Goal: Check status: Check status

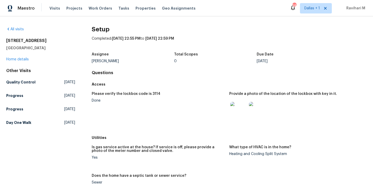
scroll to position [221, 0]
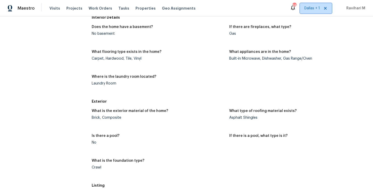
click at [312, 5] on span "Dallas + 1" at bounding box center [316, 8] width 32 height 10
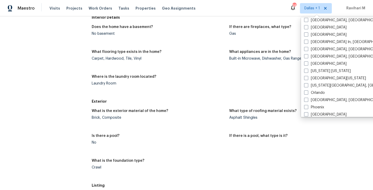
scroll to position [227, 0]
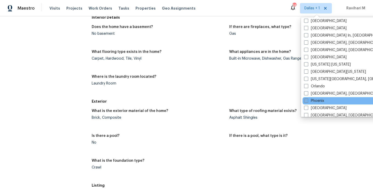
click at [306, 101] on span at bounding box center [306, 101] width 4 height 4
click at [306, 101] on input "Phoenix" at bounding box center [305, 99] width 3 height 3
checkbox input "true"
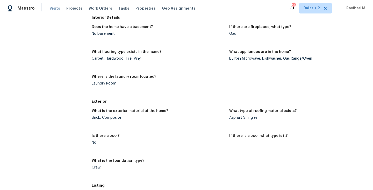
click at [51, 7] on span "Visits" at bounding box center [55, 8] width 11 height 5
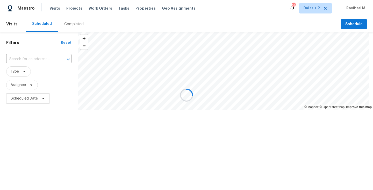
click at [75, 27] on div at bounding box center [186, 95] width 373 height 190
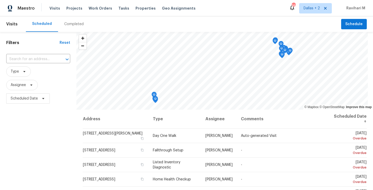
click at [75, 27] on div "Completed" at bounding box center [74, 24] width 32 height 16
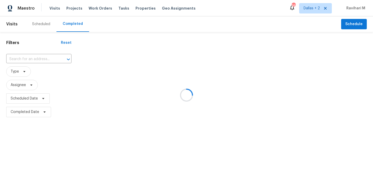
click at [27, 58] on div at bounding box center [186, 95] width 373 height 190
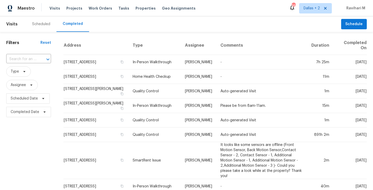
click at [27, 58] on input "text" at bounding box center [21, 59] width 30 height 8
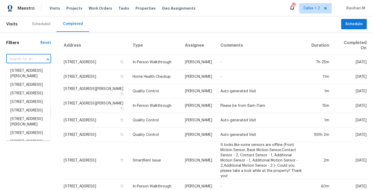
click at [27, 58] on input "text" at bounding box center [21, 59] width 30 height 8
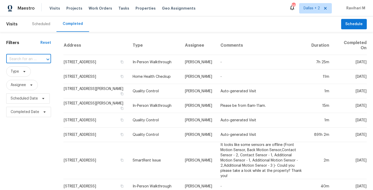
paste input "[STREET_ADDRESS]"
type input "[STREET_ADDRESS]"
click at [26, 70] on li "[STREET_ADDRESS]" at bounding box center [28, 71] width 44 height 9
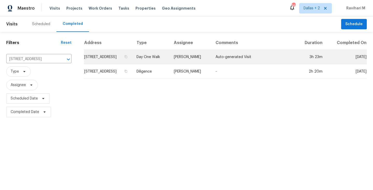
click at [170, 64] on td "Day One Walk" at bounding box center [151, 57] width 37 height 15
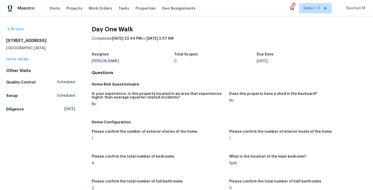
click at [258, 13] on div "Maestro Visits Projects Work Orders Tasks Properties Geo Assignments 96 [GEOGRA…" at bounding box center [186, 8] width 373 height 16
